Goal: Book appointment/travel/reservation

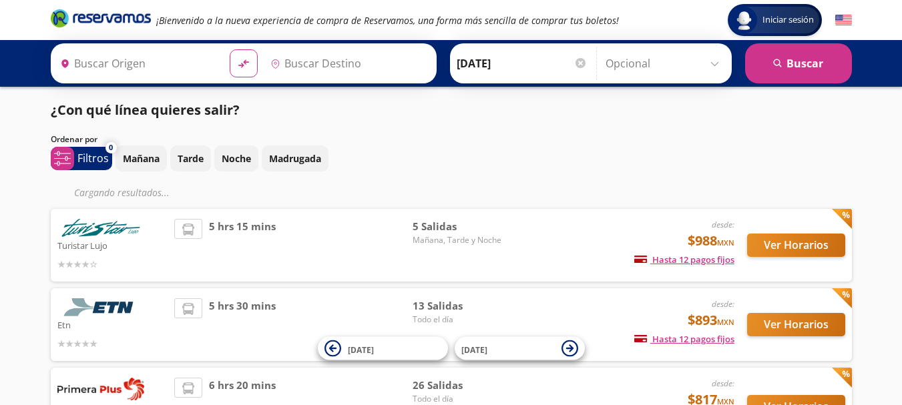
type input "[GEOGRAPHIC_DATA], [GEOGRAPHIC_DATA]"
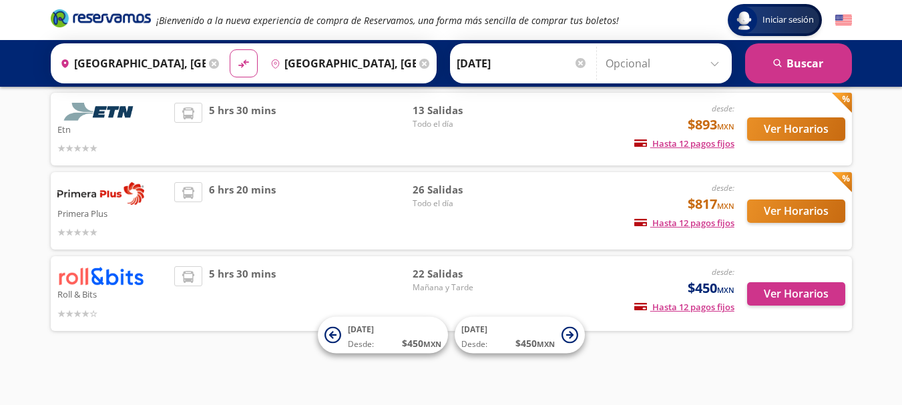
scroll to position [170, 0]
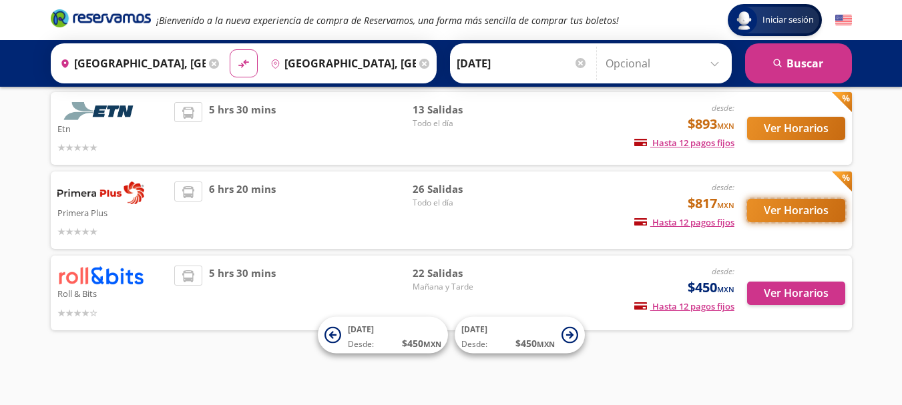
click at [770, 212] on button "Ver Horarios" at bounding box center [796, 210] width 98 height 23
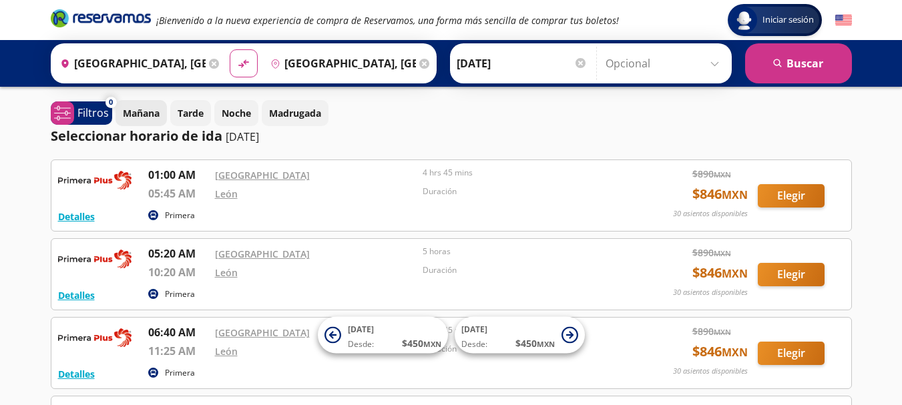
click at [162, 114] on button "Mañana" at bounding box center [140, 113] width 51 height 26
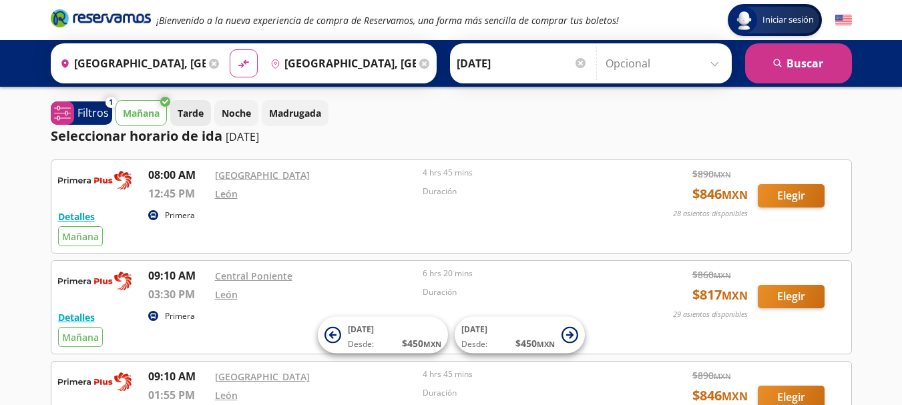
click at [192, 116] on p "Tarde" at bounding box center [191, 113] width 26 height 14
click at [144, 107] on p "Mañana" at bounding box center [141, 113] width 37 height 14
click at [231, 123] on button "Noche" at bounding box center [236, 113] width 44 height 26
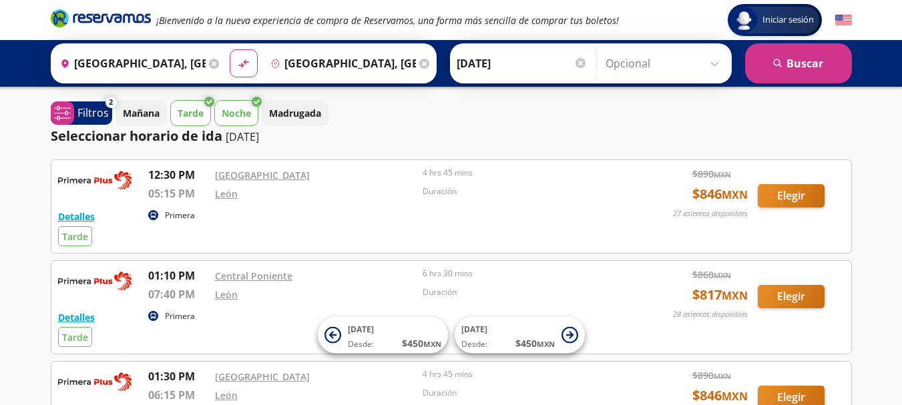
click at [211, 99] on icon at bounding box center [209, 102] width 10 height 10
